Goal: Task Accomplishment & Management: Use online tool/utility

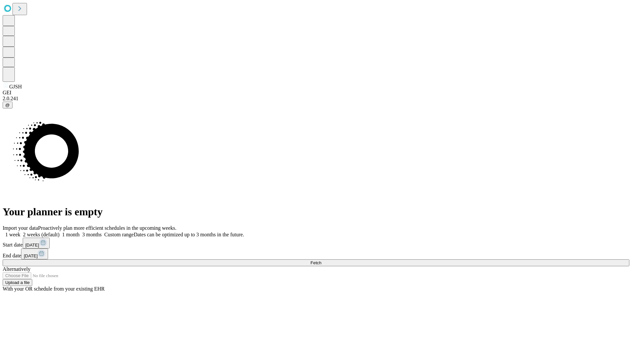
click at [20, 232] on label "1 week" at bounding box center [12, 235] width 18 height 6
click at [321, 261] on span "Fetch" at bounding box center [315, 263] width 11 height 5
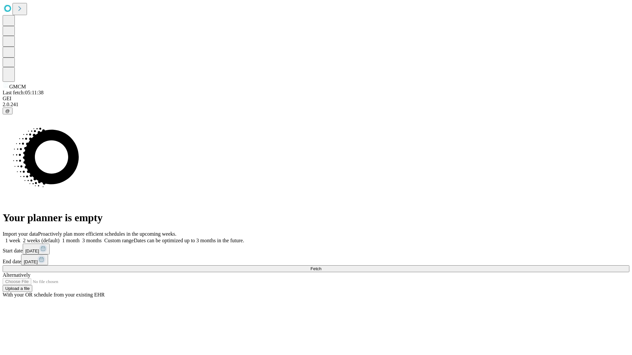
click at [20, 238] on label "1 week" at bounding box center [12, 241] width 18 height 6
click at [321, 266] on span "Fetch" at bounding box center [315, 268] width 11 height 5
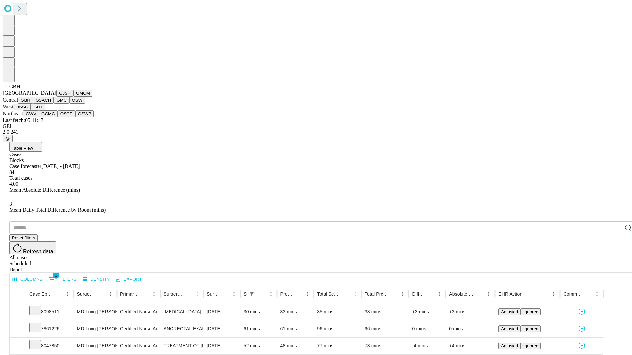
click at [51, 104] on button "GSACH" at bounding box center [43, 100] width 21 height 7
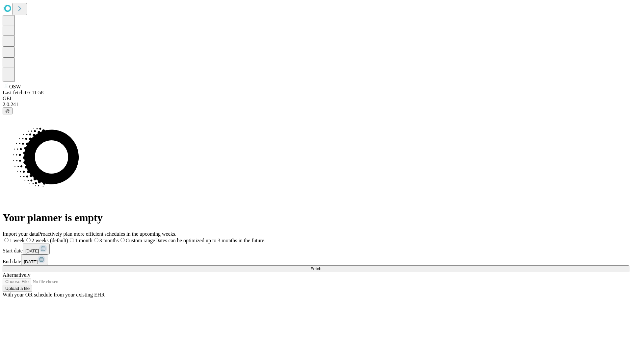
click at [25, 238] on label "1 week" at bounding box center [14, 241] width 22 height 6
click at [321, 266] on span "Fetch" at bounding box center [315, 268] width 11 height 5
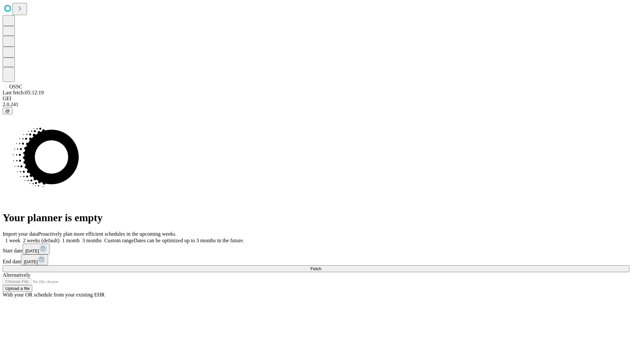
click at [20, 238] on label "1 week" at bounding box center [12, 241] width 18 height 6
click at [321, 266] on span "Fetch" at bounding box center [315, 268] width 11 height 5
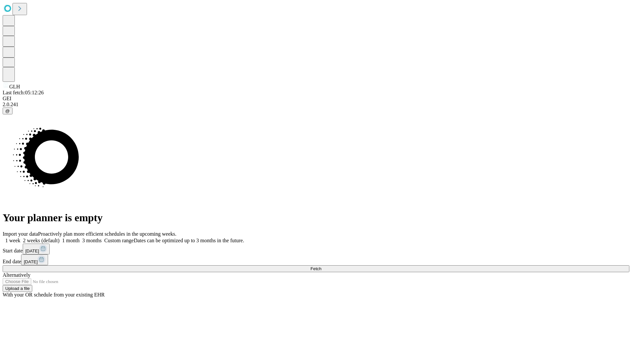
click at [20, 238] on label "1 week" at bounding box center [12, 241] width 18 height 6
click at [321, 266] on span "Fetch" at bounding box center [315, 268] width 11 height 5
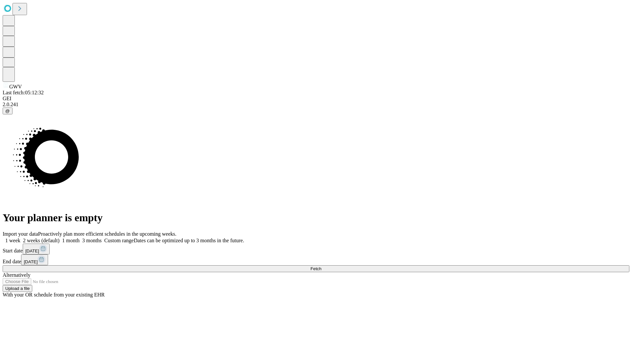
click at [321, 266] on span "Fetch" at bounding box center [315, 268] width 11 height 5
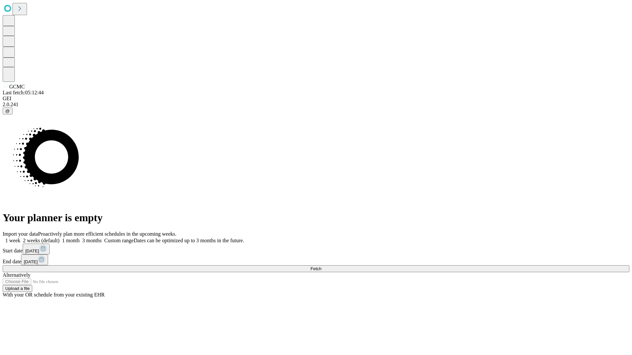
click at [321, 266] on span "Fetch" at bounding box center [315, 268] width 11 height 5
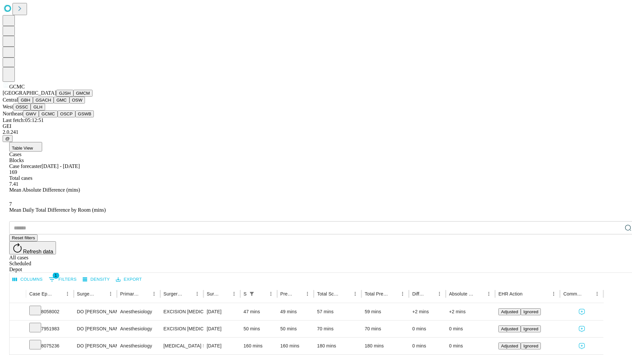
click at [58, 117] on button "OSCP" at bounding box center [67, 114] width 18 height 7
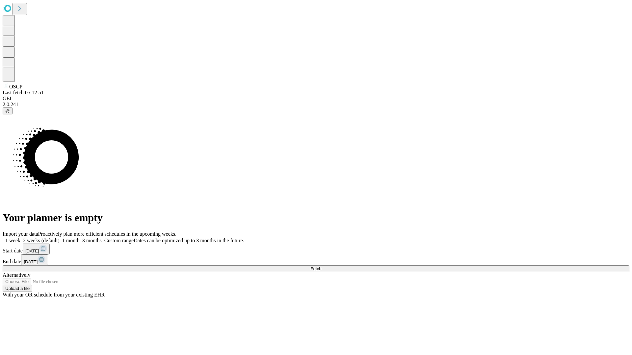
click at [20, 238] on label "1 week" at bounding box center [12, 241] width 18 height 6
click at [321, 266] on span "Fetch" at bounding box center [315, 268] width 11 height 5
